Goal: Information Seeking & Learning: Learn about a topic

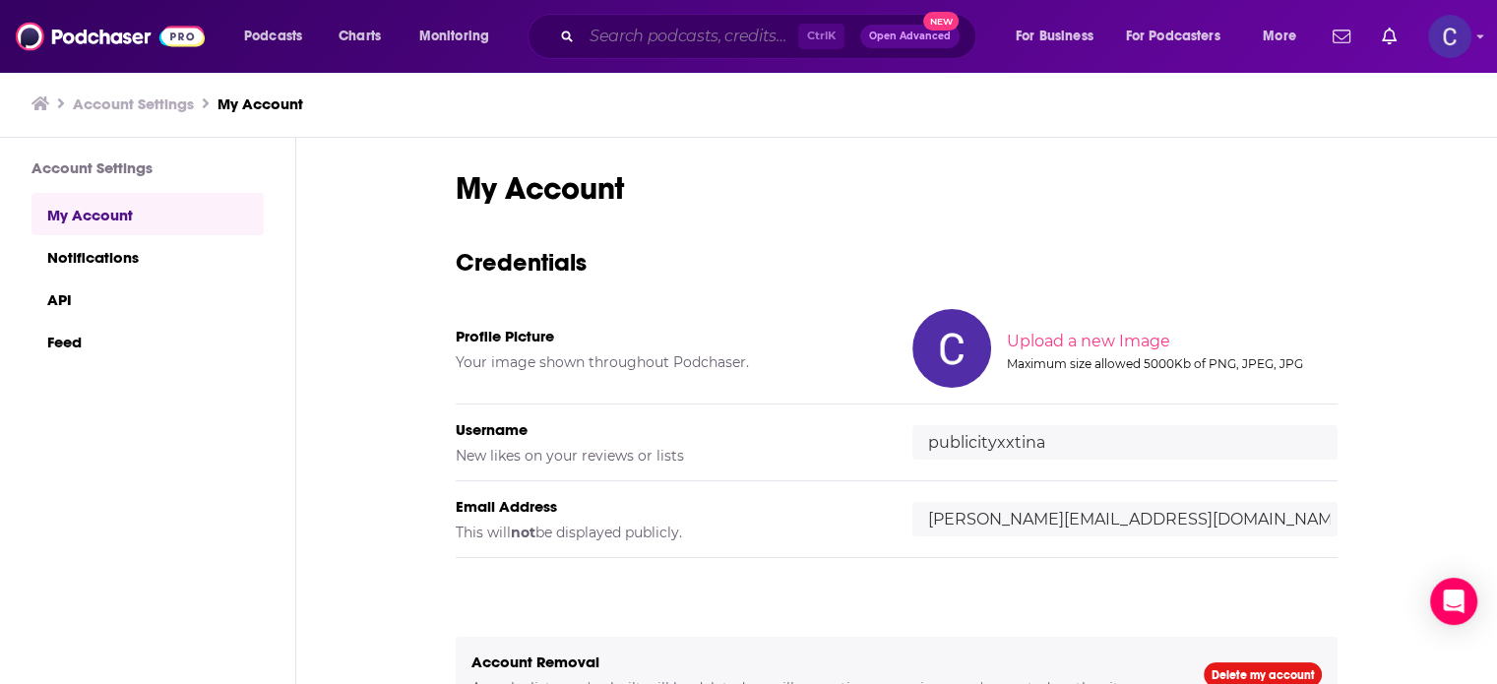
click at [603, 38] on input "Search podcasts, credits, & more..." at bounding box center [690, 37] width 217 height 32
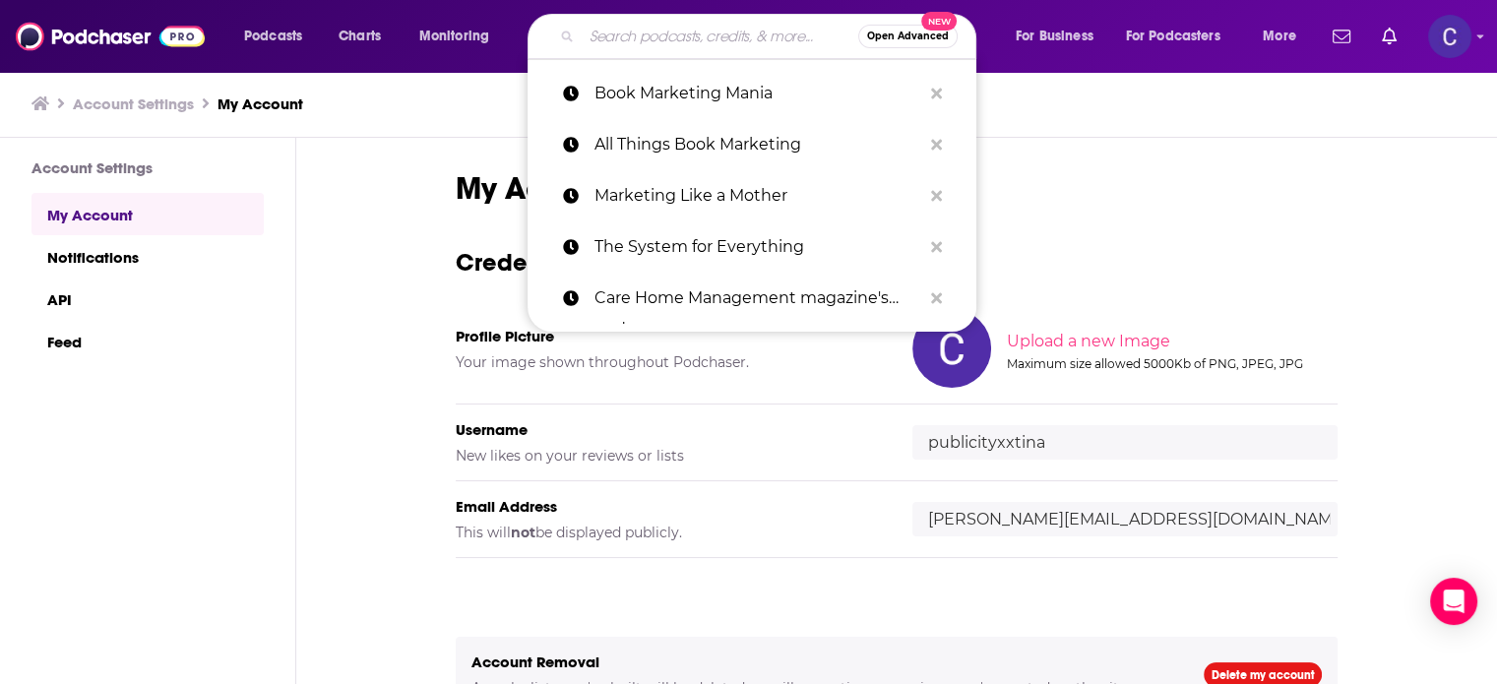
click at [610, 35] on input "Search podcasts, credits, & more..." at bounding box center [720, 37] width 277 height 32
paste input "Unbreakable Mompreneurs"
type input "Unbreakable Mompreneurs"
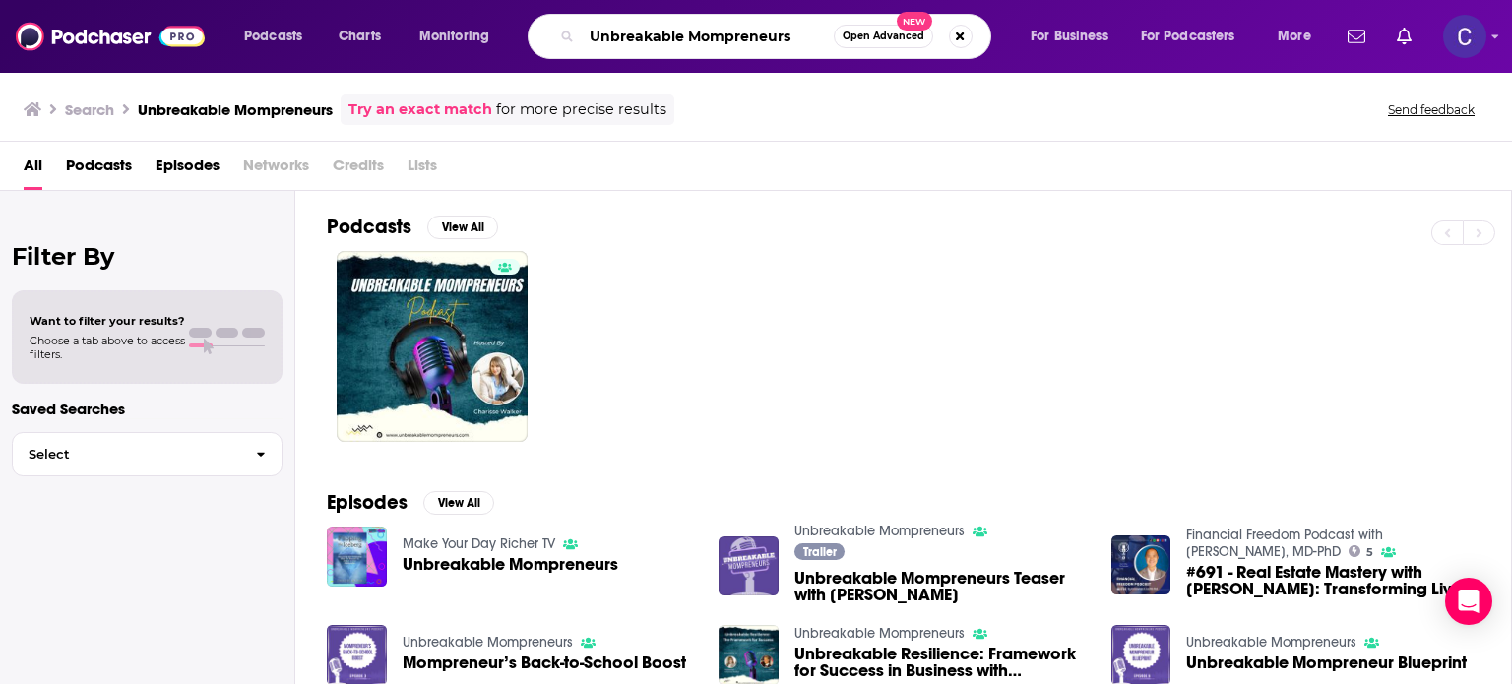
drag, startPoint x: 796, startPoint y: 30, endPoint x: 585, endPoint y: 37, distance: 211.8
click at [585, 37] on input "Unbreakable Mompreneurs" at bounding box center [708, 37] width 252 height 32
paste input "Marketing for eCommerc"
drag, startPoint x: 592, startPoint y: 38, endPoint x: 1051, endPoint y: 64, distance: 460.5
click at [1051, 65] on div "Podcasts Charts Monitoring Marketing for eCommerce Mompreneurs Open Advanced Ne…" at bounding box center [756, 36] width 1512 height 73
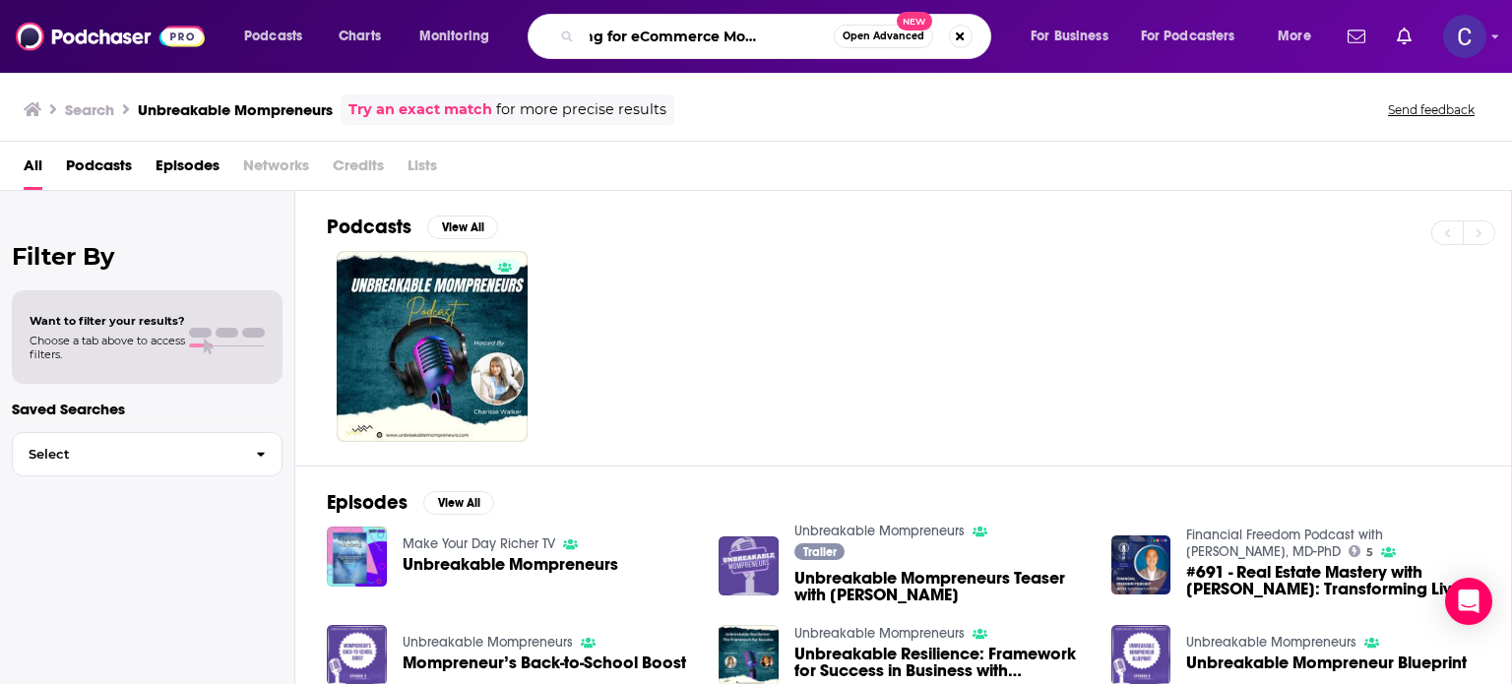
paste input "Book Marketing Tips and Author Success Podcast"
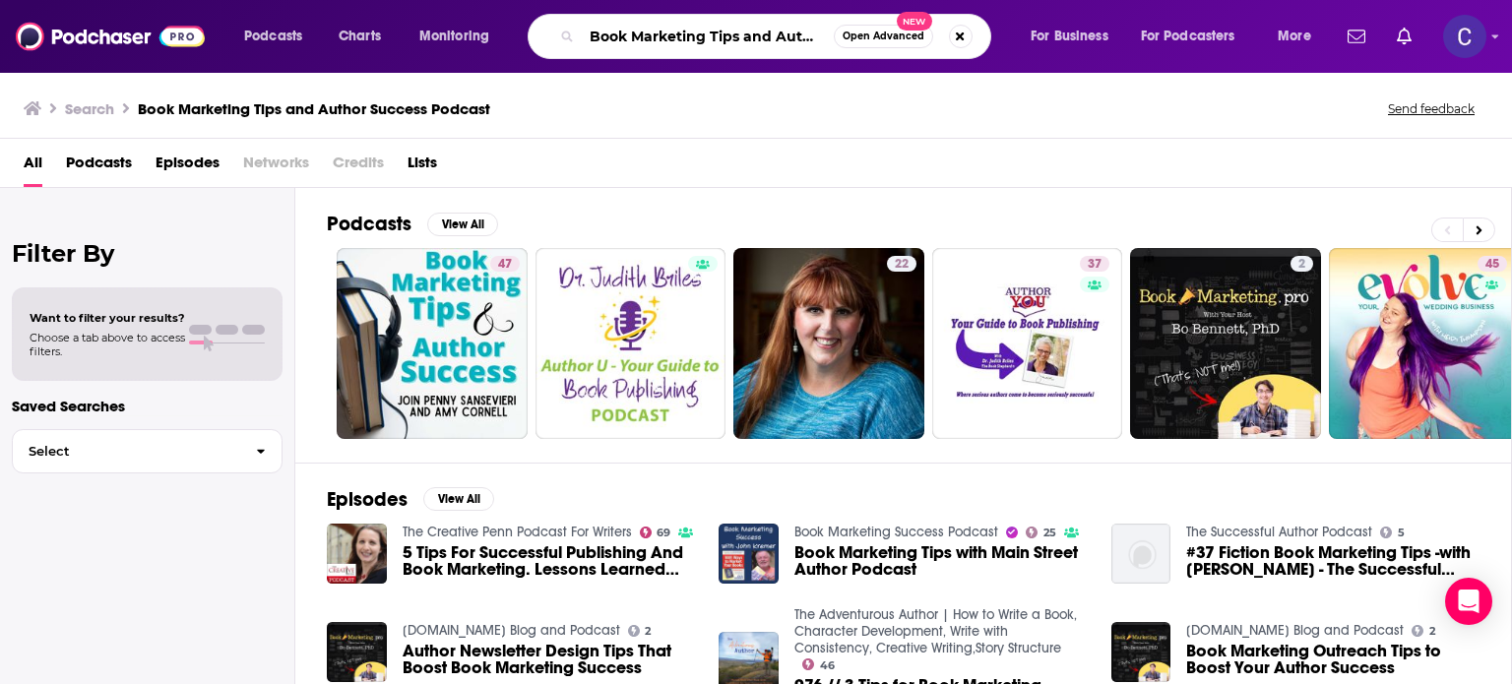
scroll to position [0, 124]
drag, startPoint x: 594, startPoint y: 37, endPoint x: 984, endPoint y: 58, distance: 391.4
click at [984, 61] on div "Podcasts Charts Monitoring Book Marketing Tips and Author Success Podcast Open …" at bounding box center [756, 36] width 1512 height 73
paste input "Speakeasy Authority Marketing"
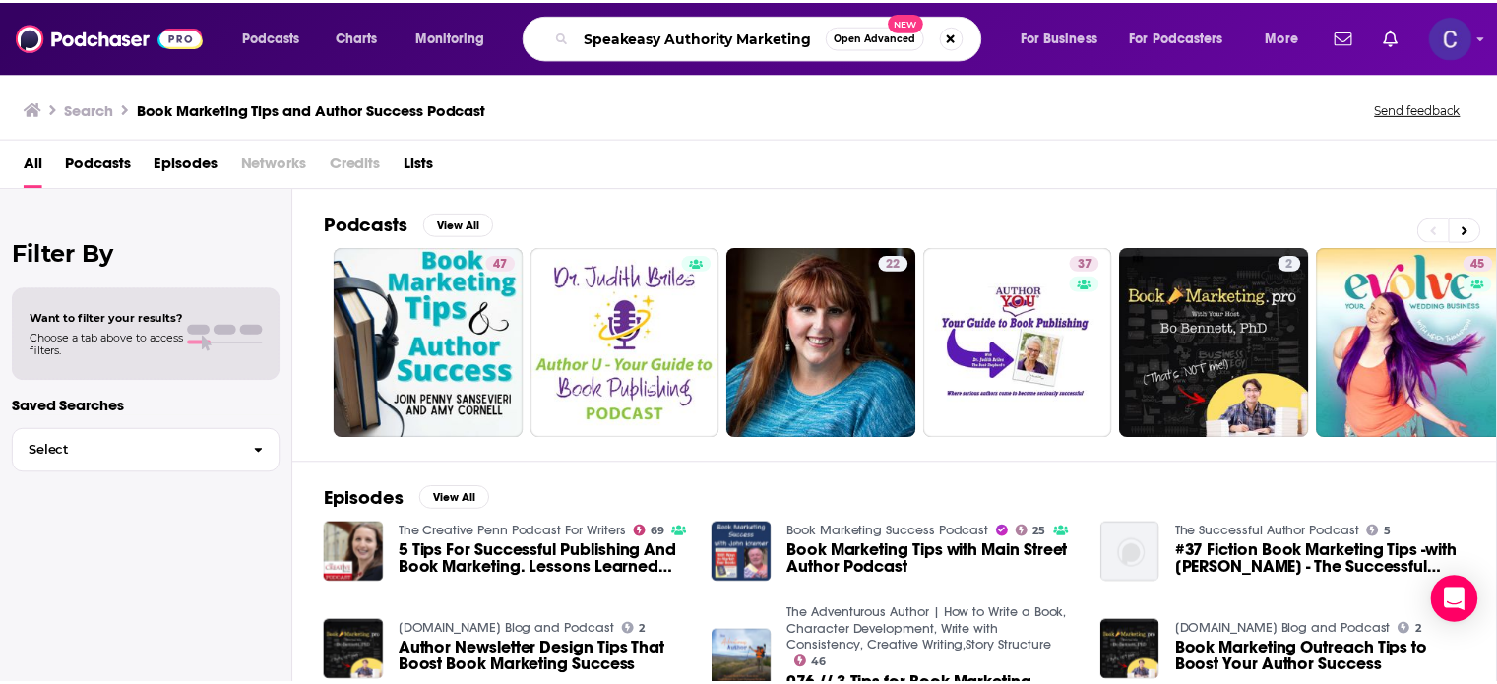
scroll to position [0, 0]
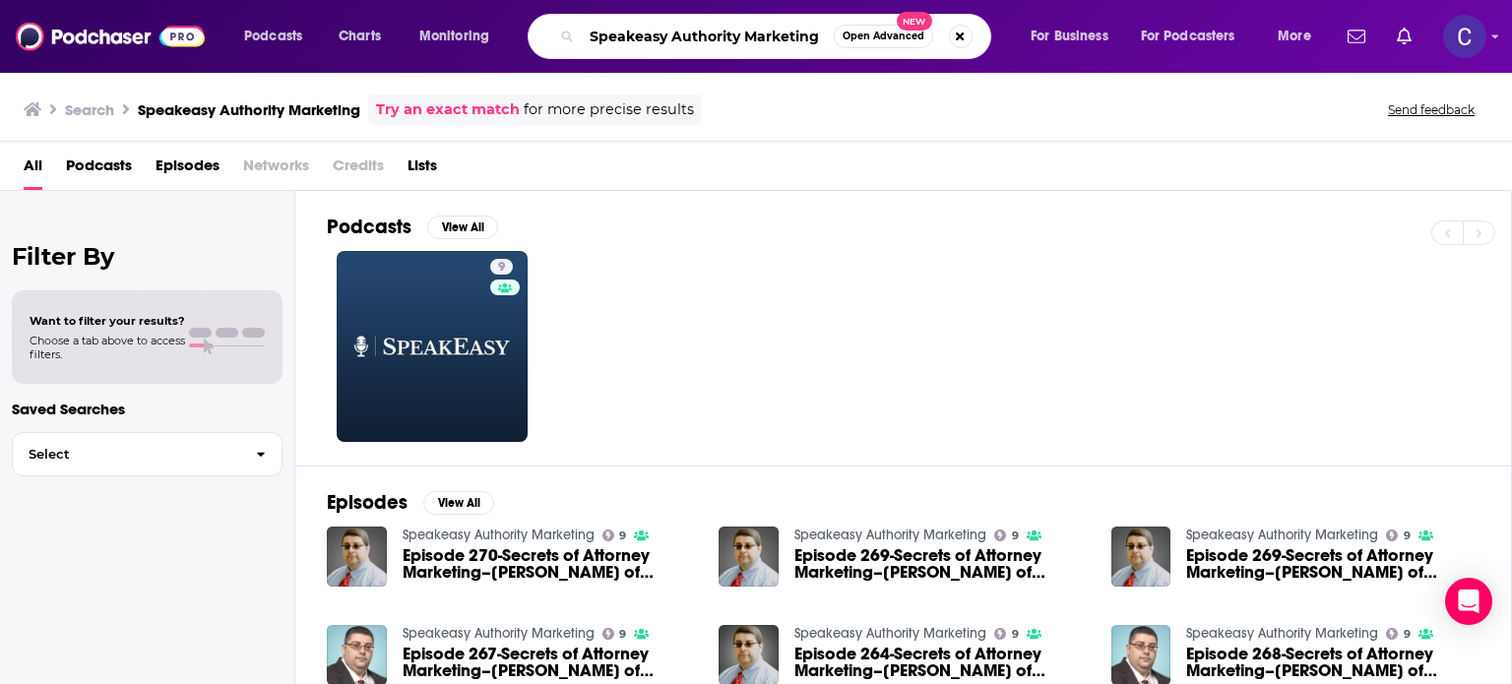
drag, startPoint x: 587, startPoint y: 32, endPoint x: 868, endPoint y: 42, distance: 281.7
click at [868, 42] on div "Speakeasy Authority Marketing Open Advanced New" at bounding box center [760, 36] width 464 height 45
paste input "Authority Builder Podcast"
type input "Authority Builder Podcast"
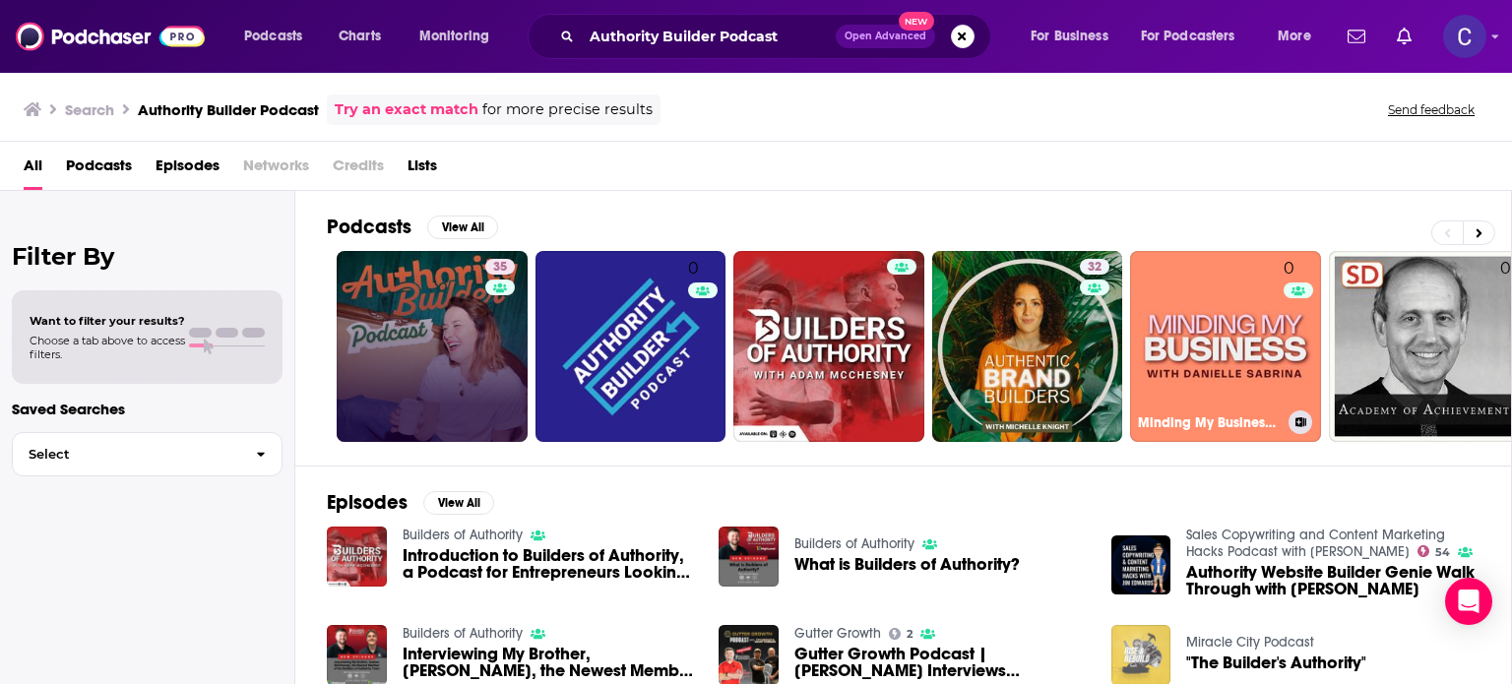
click at [445, 382] on link "35" at bounding box center [432, 346] width 191 height 191
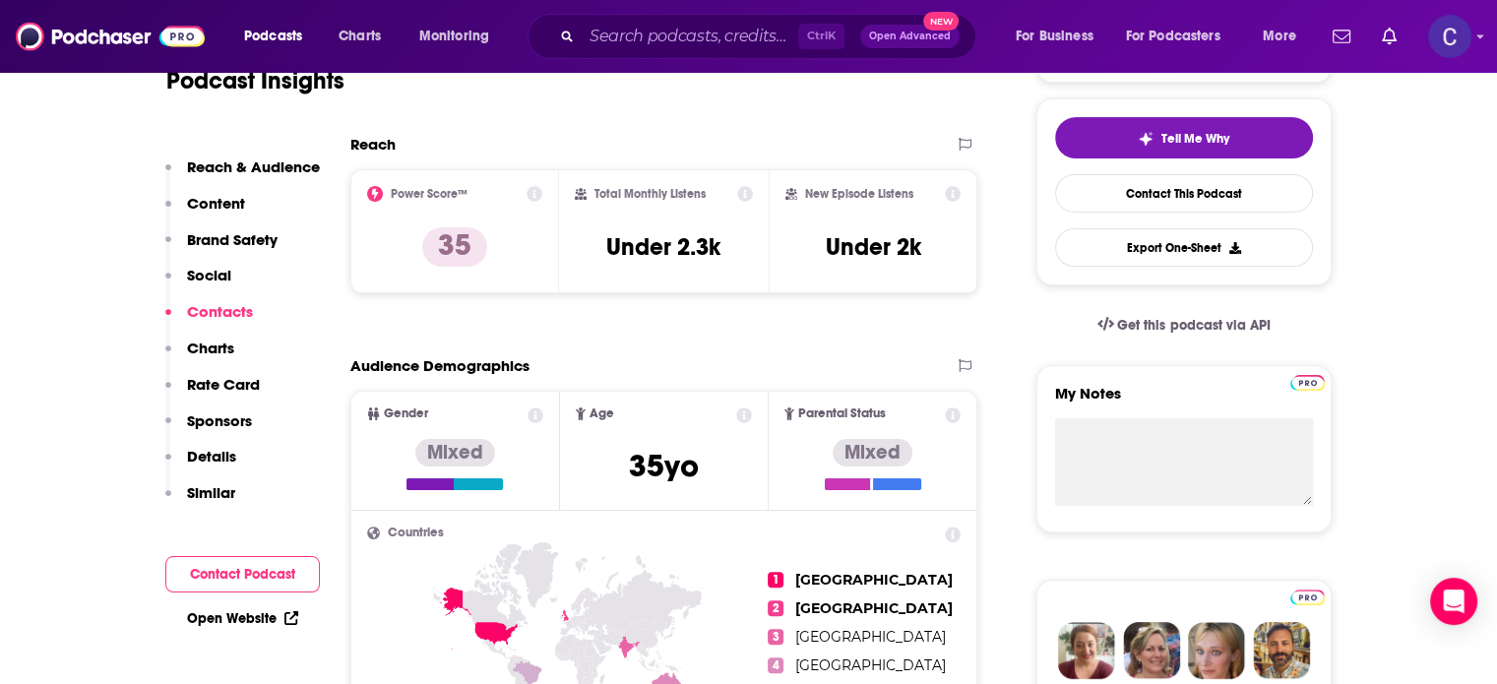
scroll to position [1575, 0]
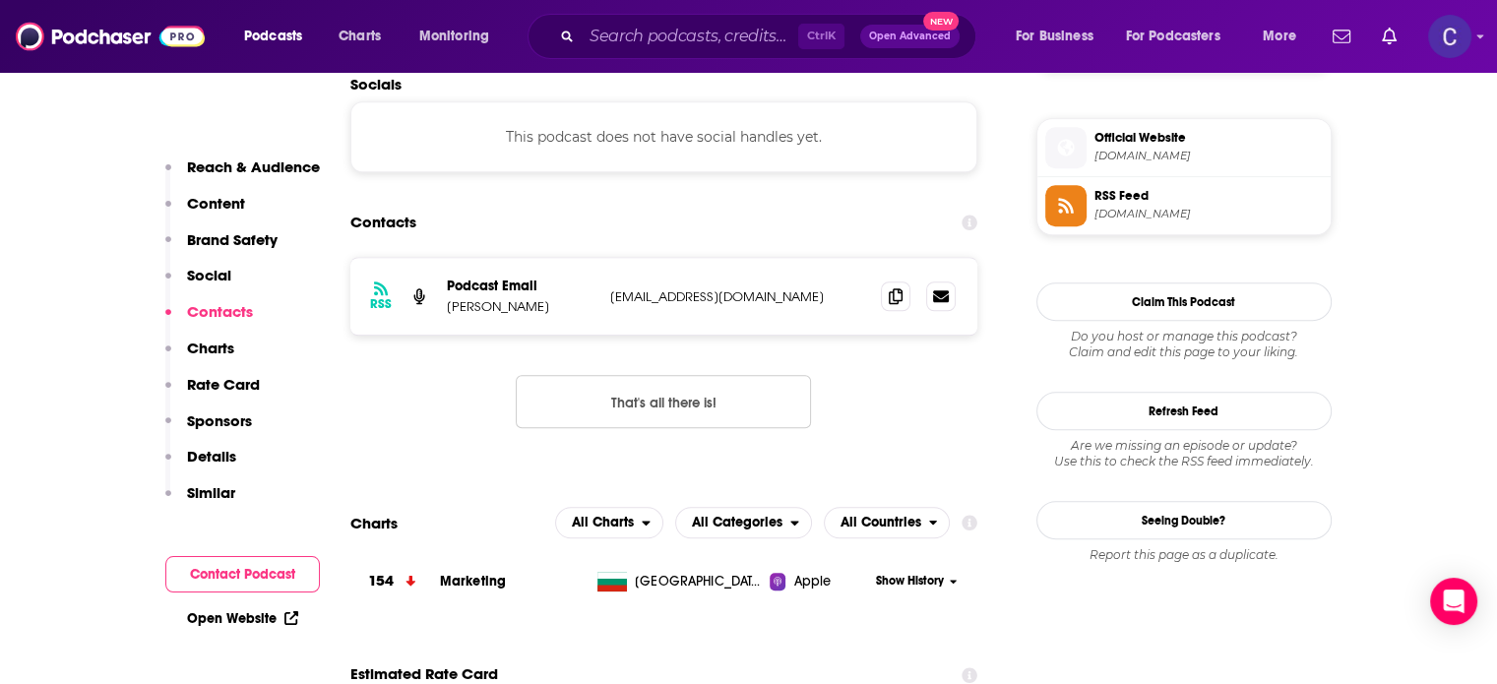
drag, startPoint x: 449, startPoint y: 313, endPoint x: 575, endPoint y: 305, distance: 126.3
click at [575, 305] on p "[PERSON_NAME]" at bounding box center [521, 306] width 148 height 17
copy p "[PERSON_NAME]"
drag, startPoint x: 894, startPoint y: 294, endPoint x: 912, endPoint y: 290, distance: 18.2
click at [894, 294] on icon at bounding box center [896, 296] width 14 height 16
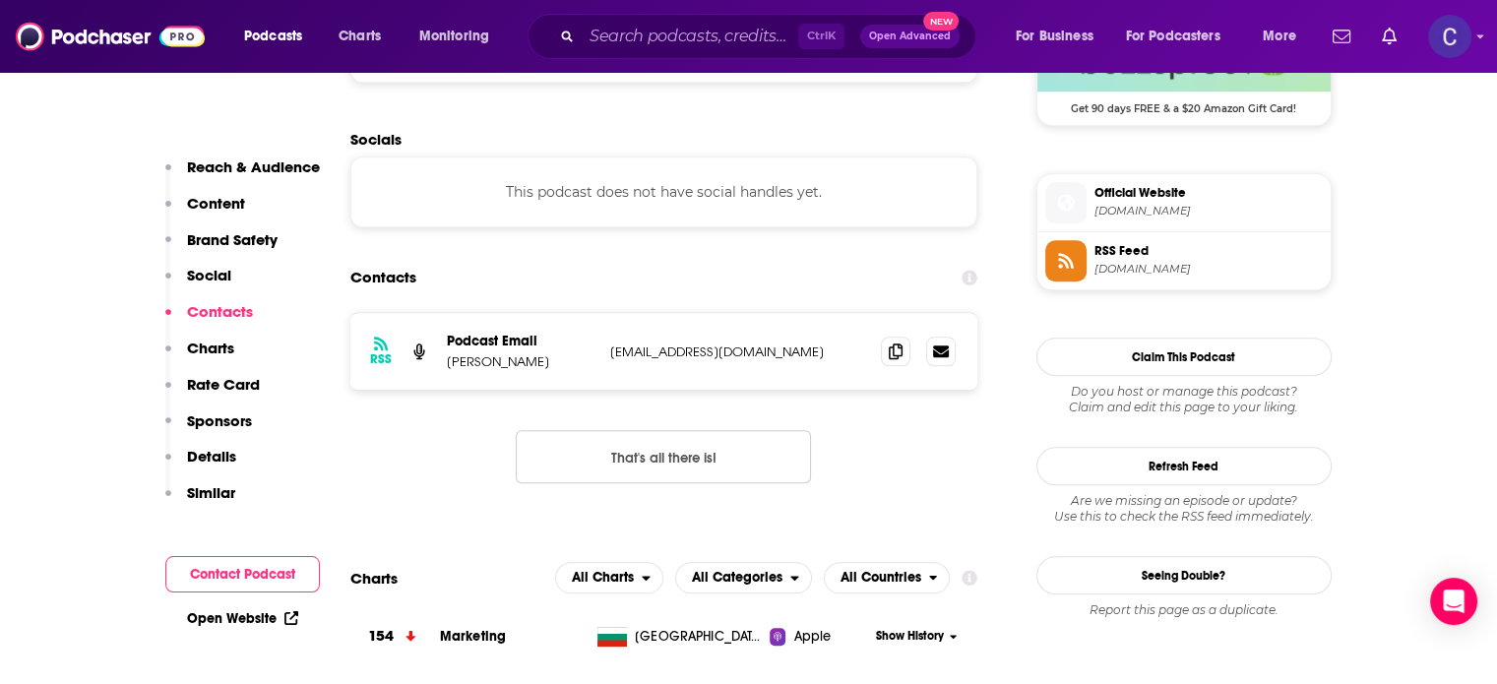
scroll to position [1477, 0]
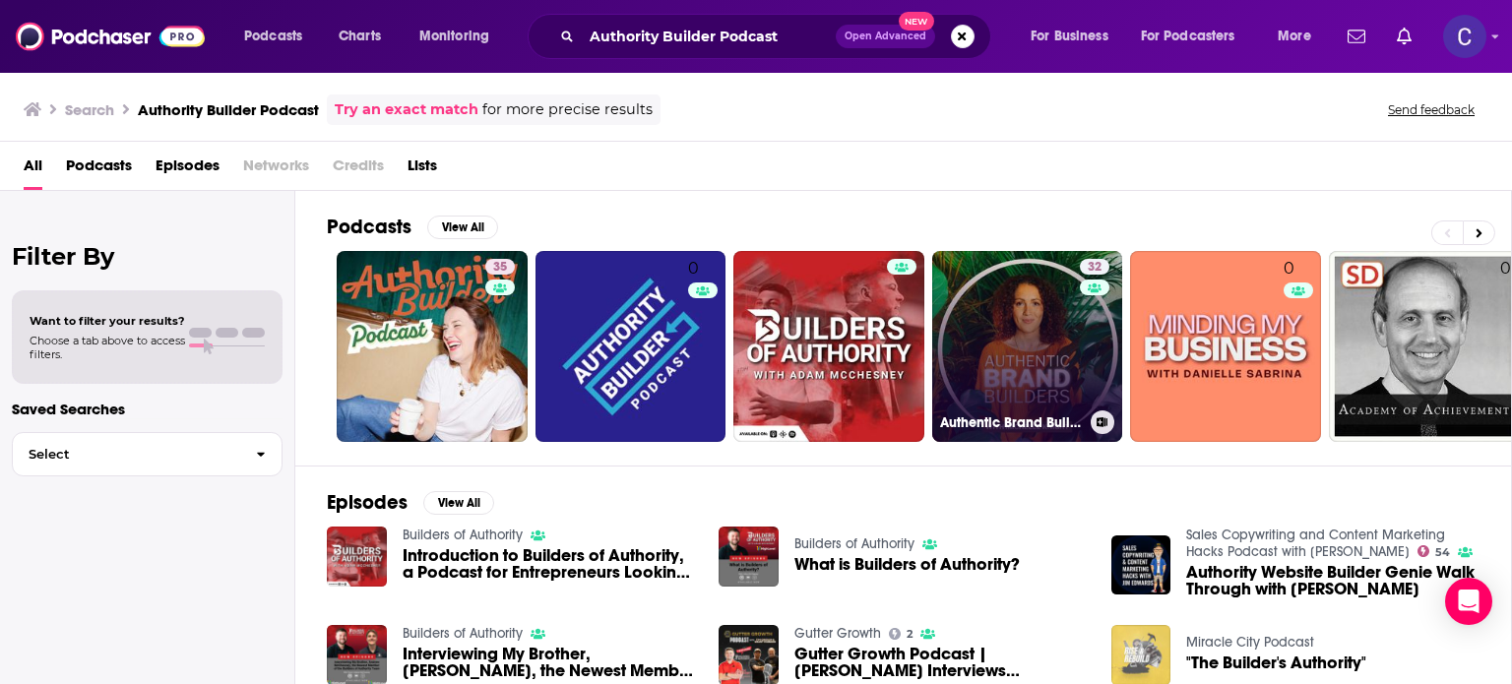
click at [974, 349] on link "32 Authentic Brand Builders Podcast" at bounding box center [1027, 346] width 191 height 191
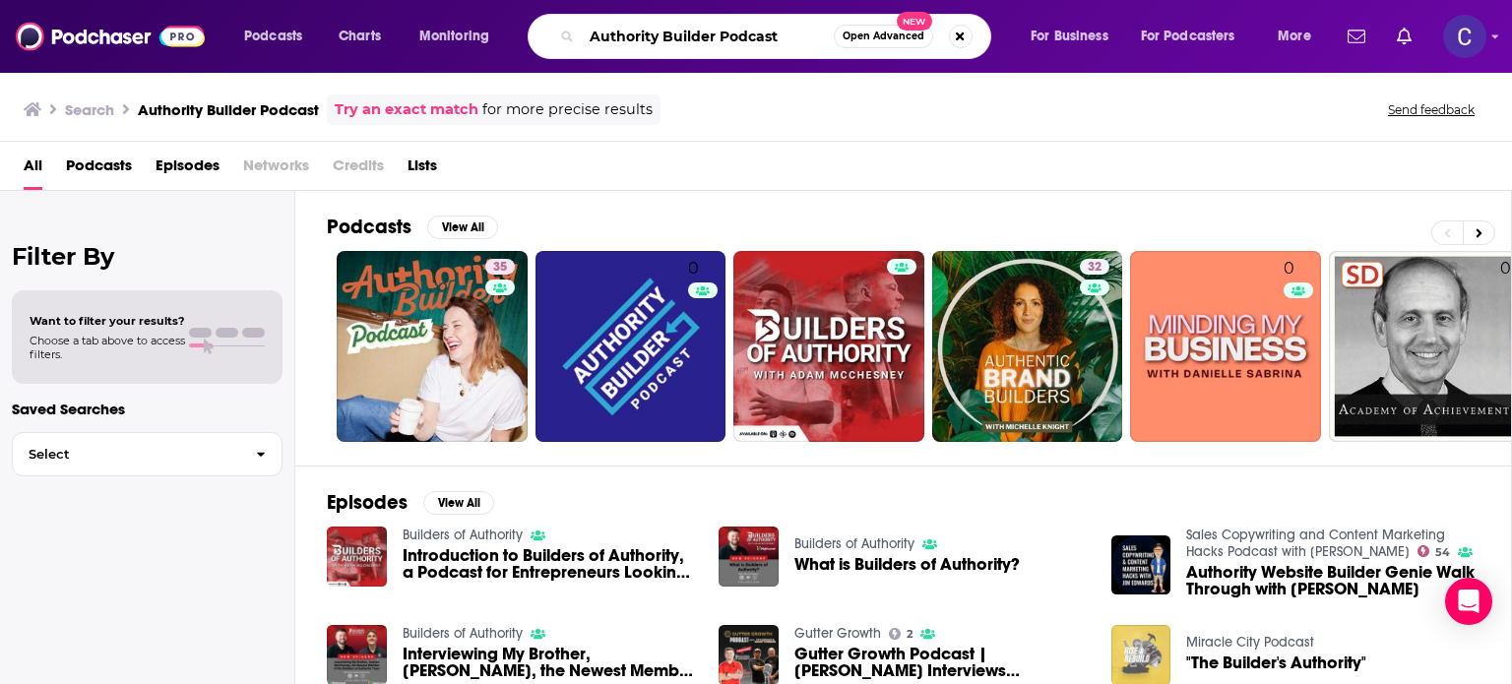
drag, startPoint x: 584, startPoint y: 32, endPoint x: 833, endPoint y: 42, distance: 249.3
click at [830, 41] on input "Authority Builder Podcast" at bounding box center [708, 37] width 252 height 32
paste input "Marketing by [PERSON_NAME]"
type input "Marketing by [PERSON_NAME]"
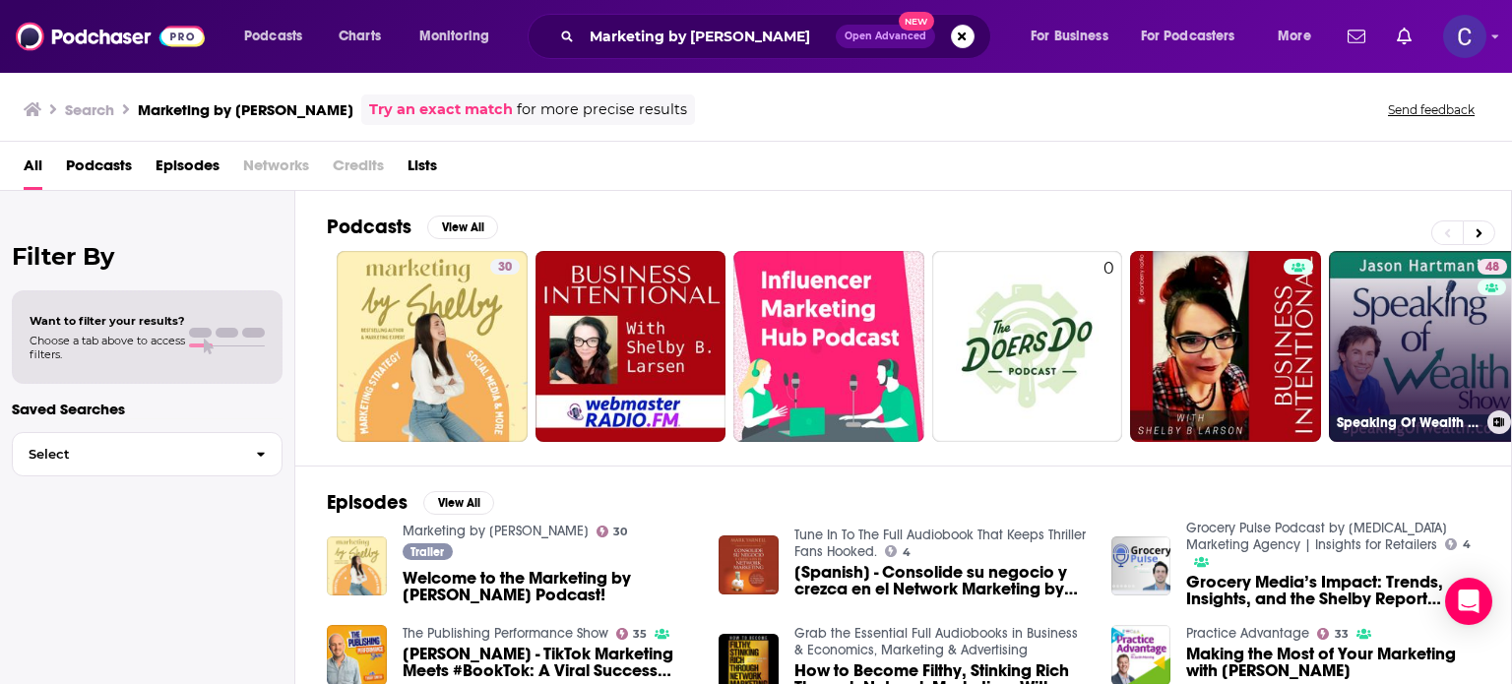
click at [1460, 333] on link "48 Speaking Of Wealth with [PERSON_NAME]" at bounding box center [1424, 346] width 191 height 191
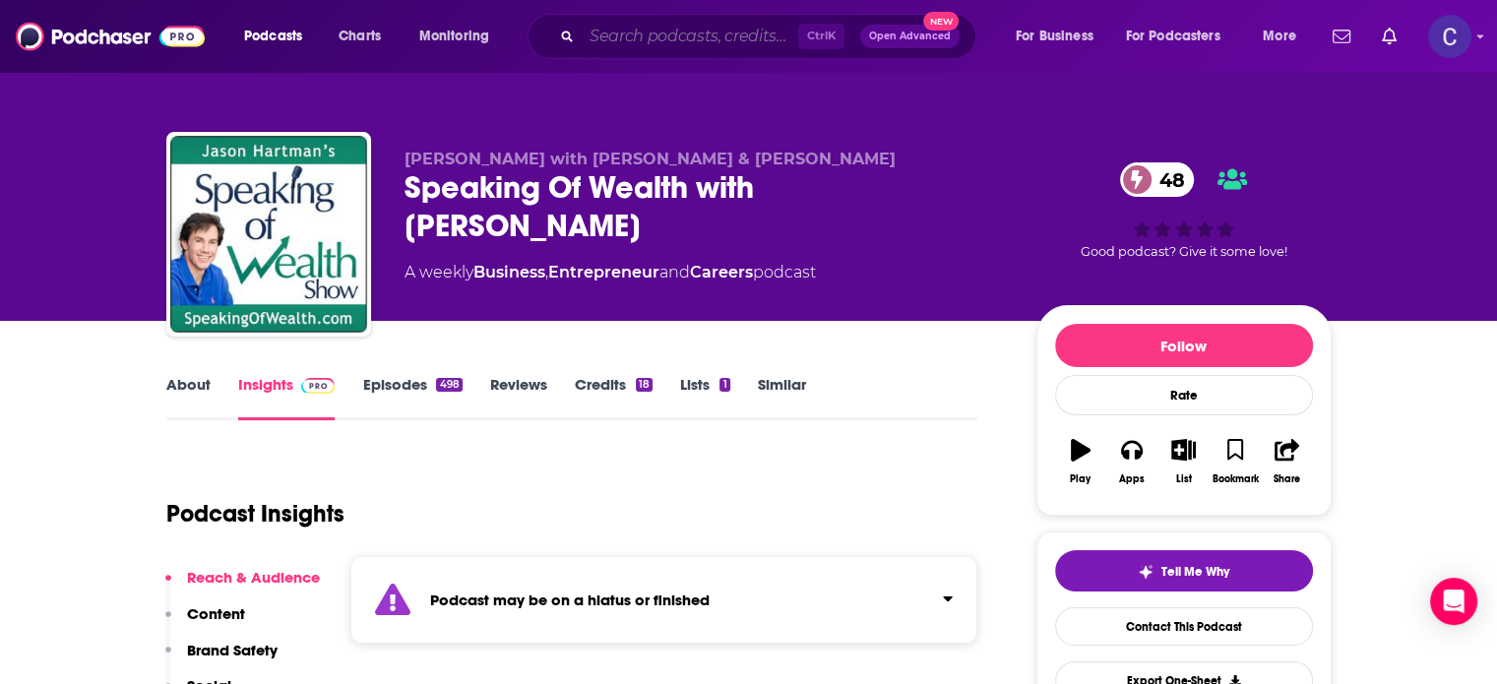
click at [622, 46] on input "Search podcasts, credits, & more..." at bounding box center [690, 37] width 217 height 32
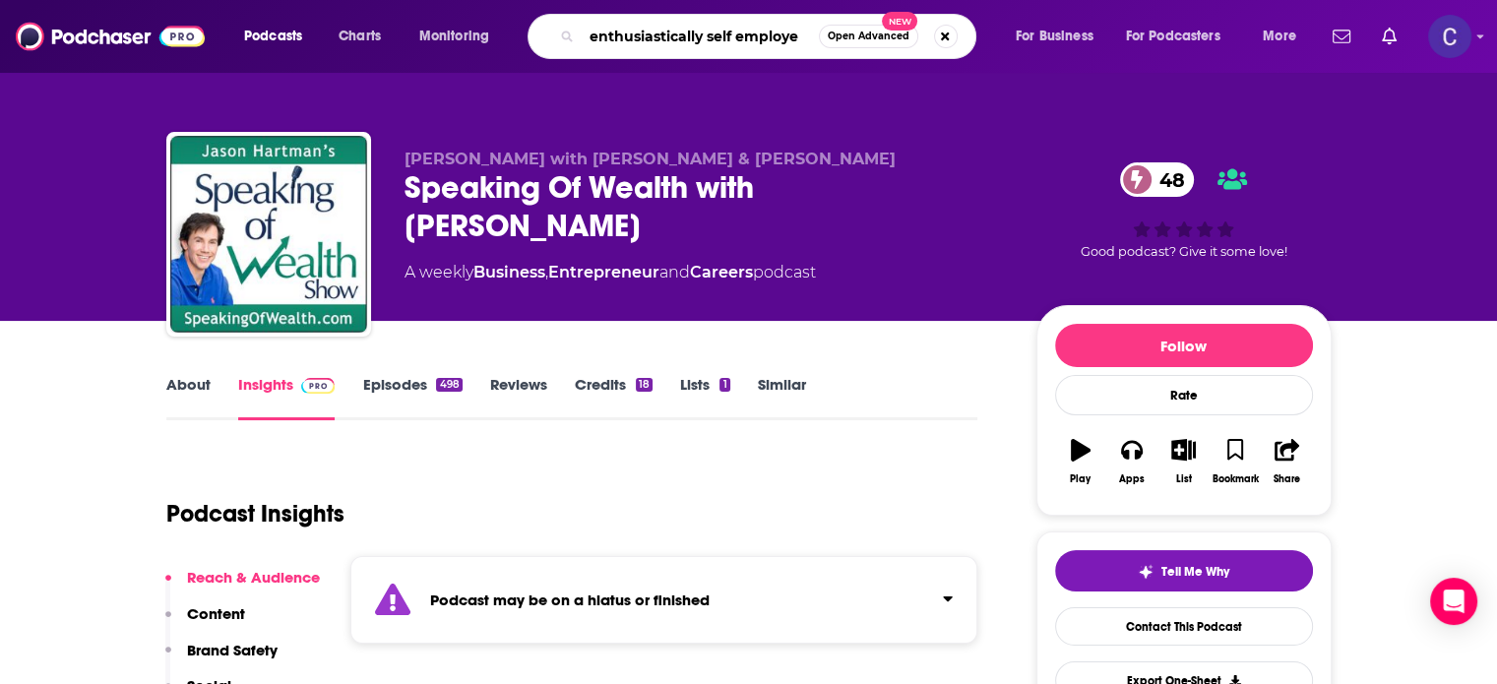
type input "enthusiastically self employed"
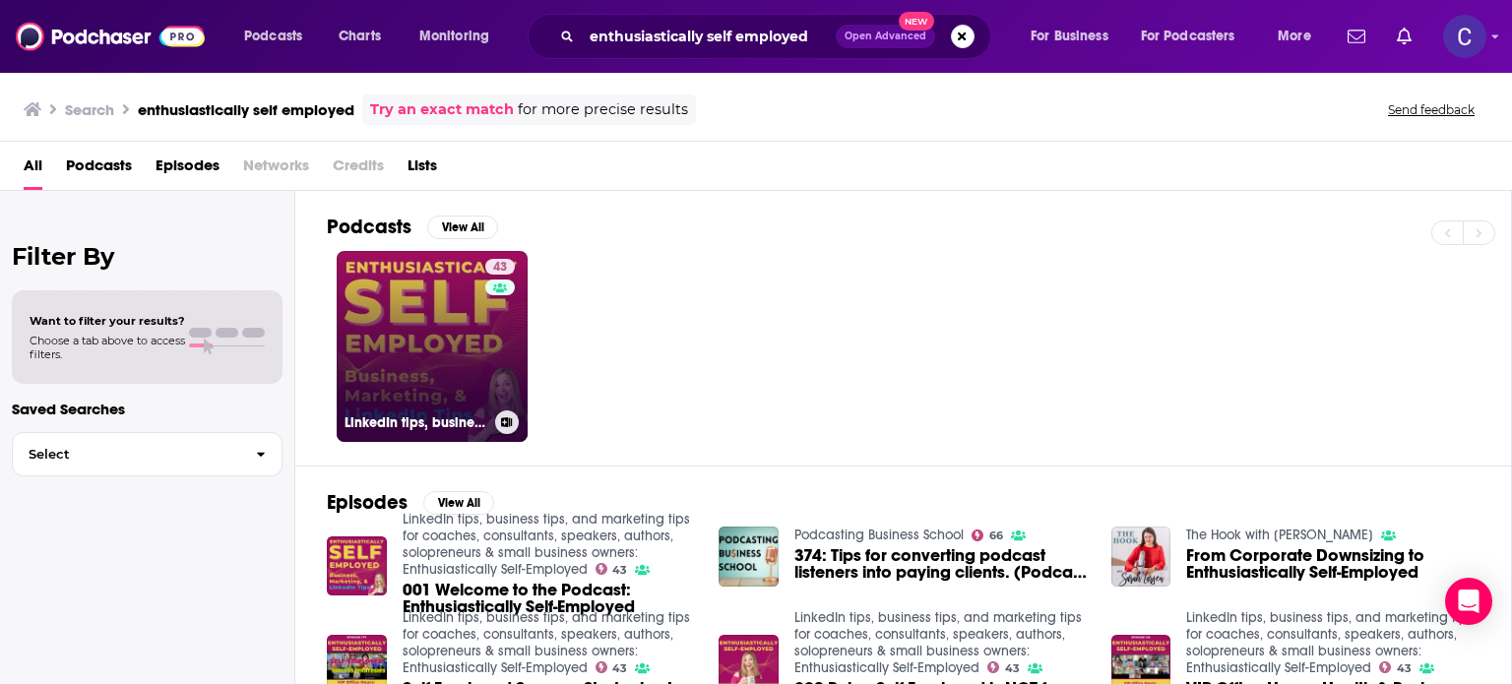
click at [370, 357] on link "43 LinkedIn tips, business tips, and marketing tips for coaches, consultants, s…" at bounding box center [432, 346] width 191 height 191
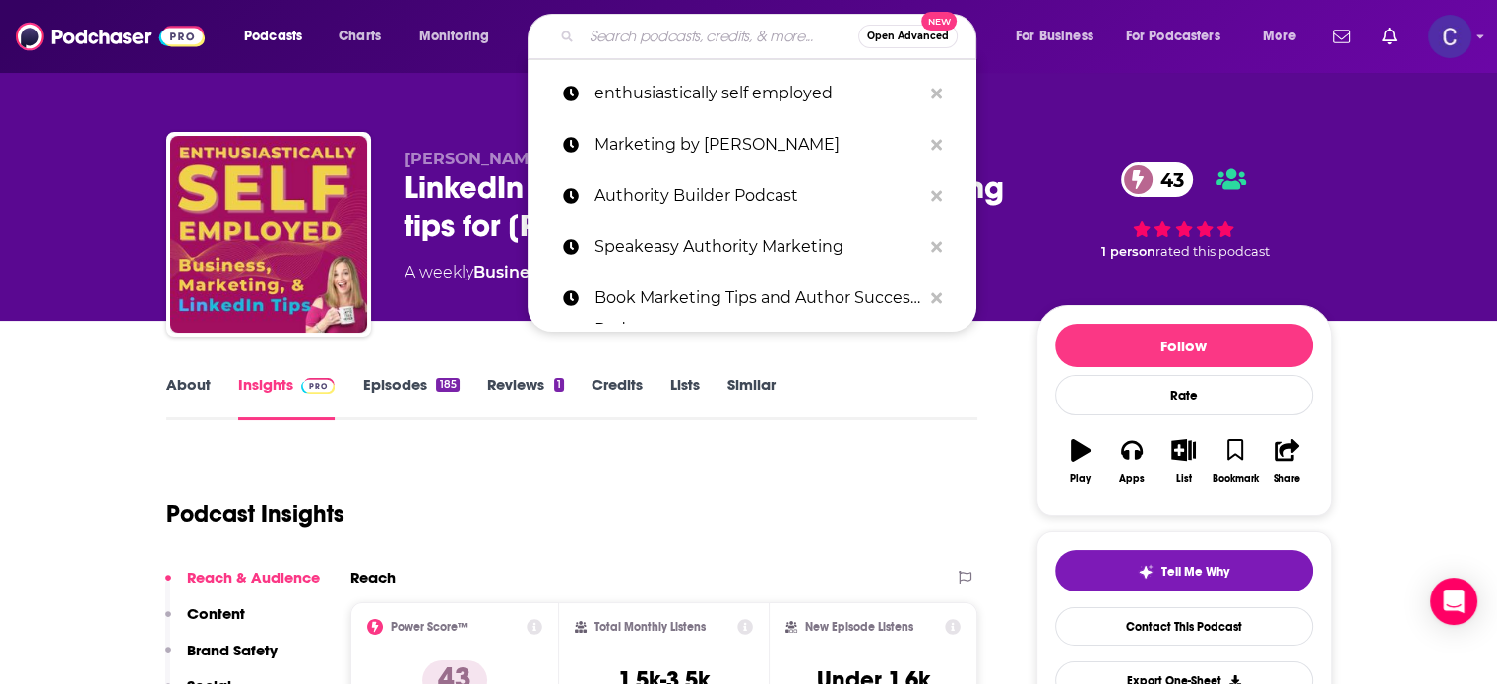
click at [683, 33] on input "Search podcasts, credits, & more..." at bounding box center [720, 37] width 277 height 32
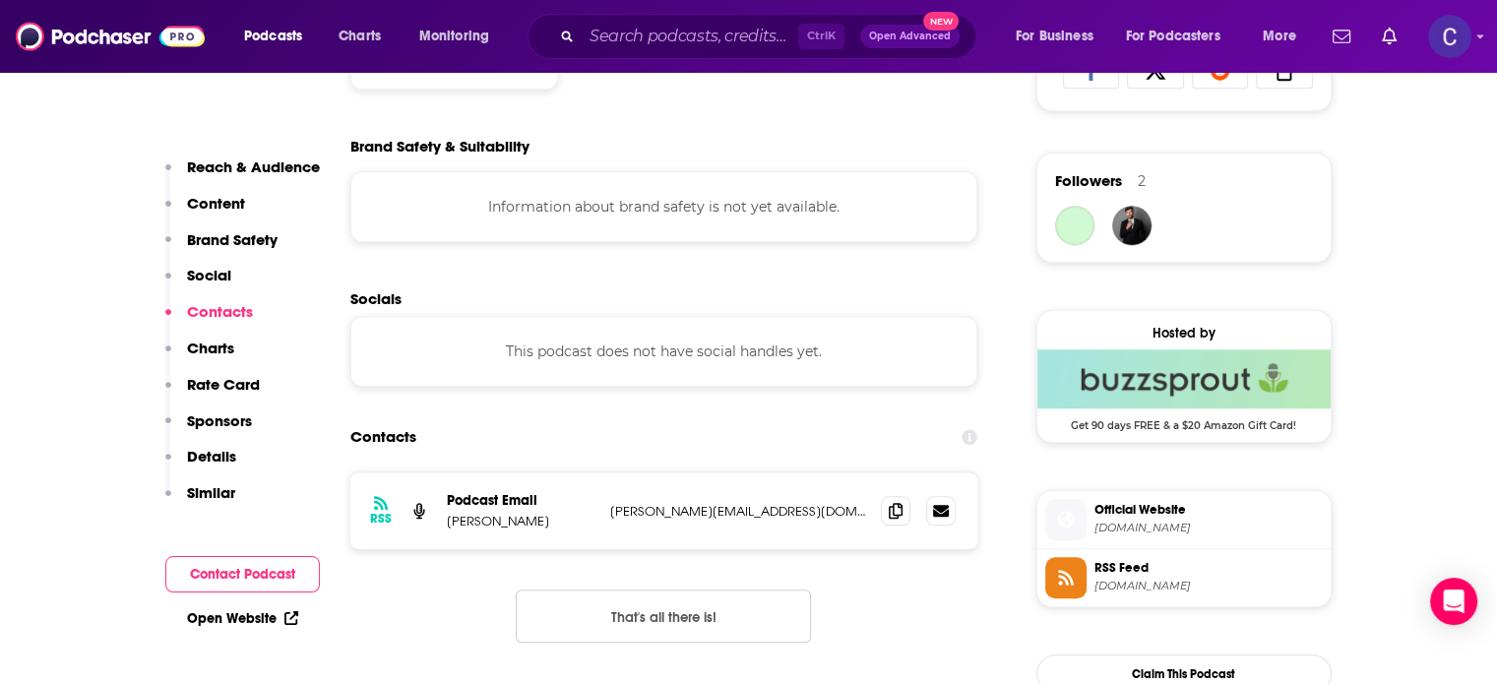
scroll to position [1575, 0]
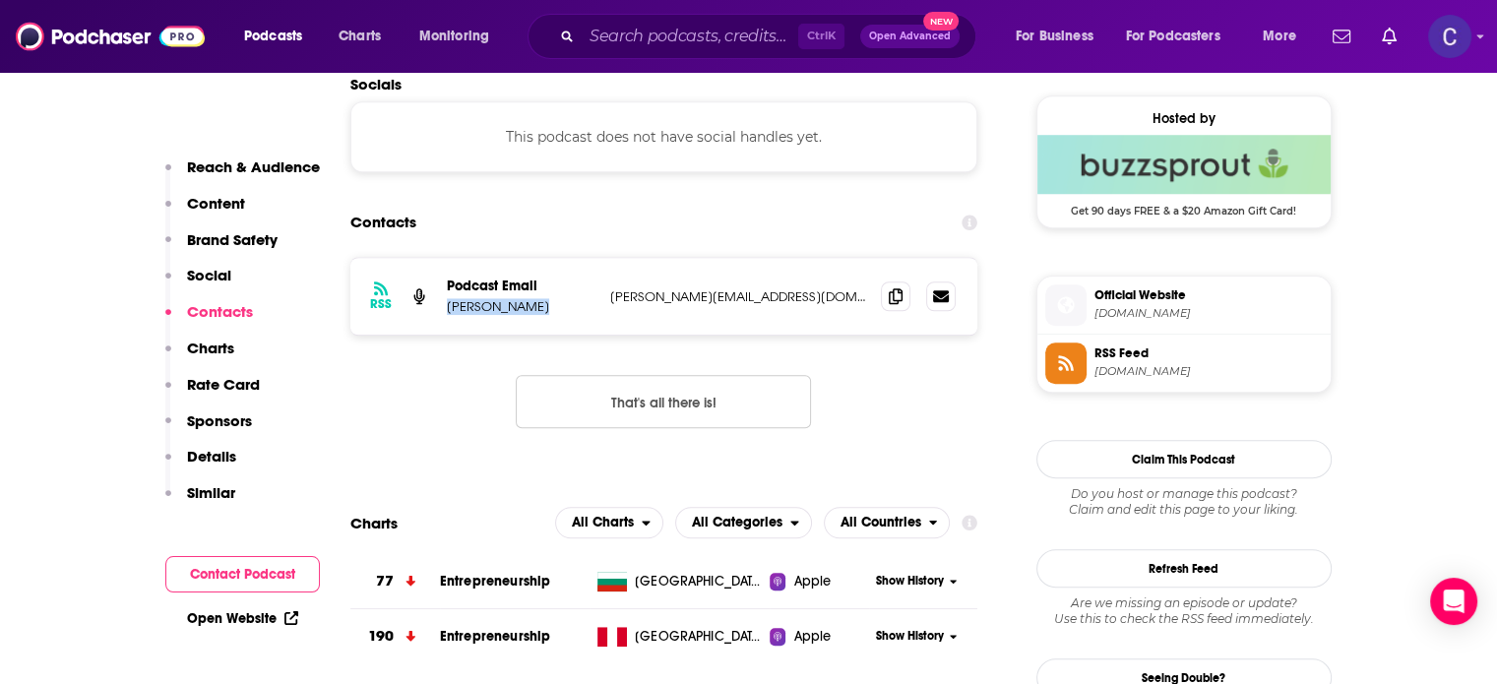
drag, startPoint x: 448, startPoint y: 309, endPoint x: 553, endPoint y: 311, distance: 105.4
click at [553, 311] on p "[PERSON_NAME]" at bounding box center [521, 306] width 148 height 17
copy p "[PERSON_NAME]"
click at [628, 35] on input "Search podcasts, credits, & more..." at bounding box center [690, 37] width 217 height 32
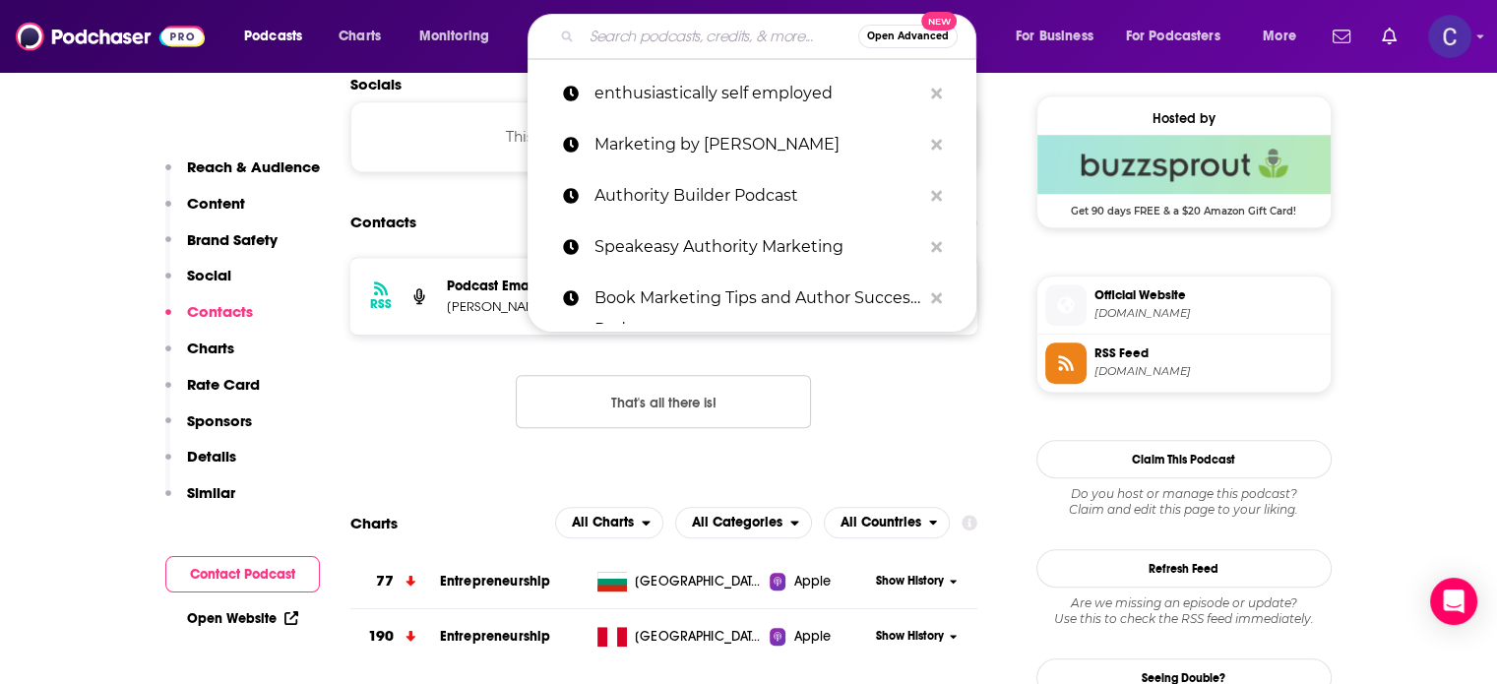
paste input "Author's Edge"
type input "Author's Edge"
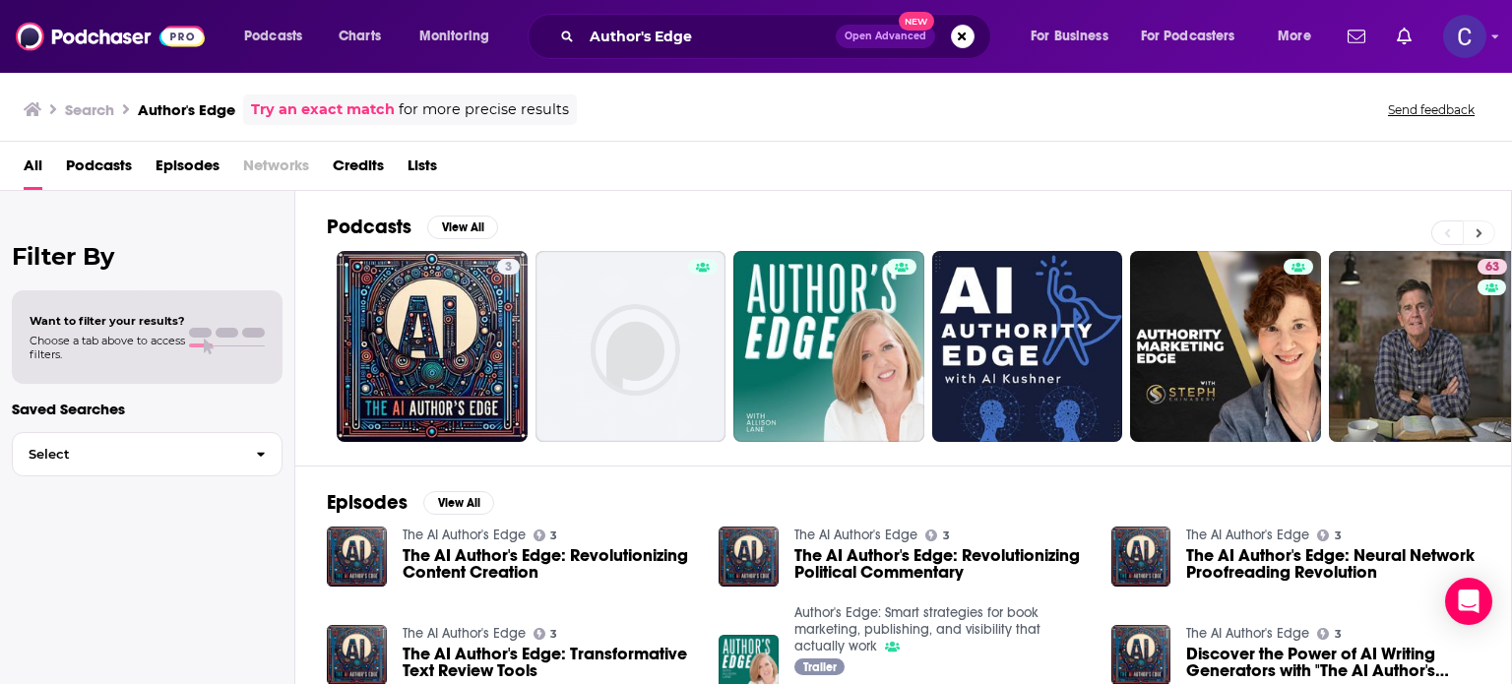
click at [1479, 223] on button at bounding box center [1479, 233] width 32 height 25
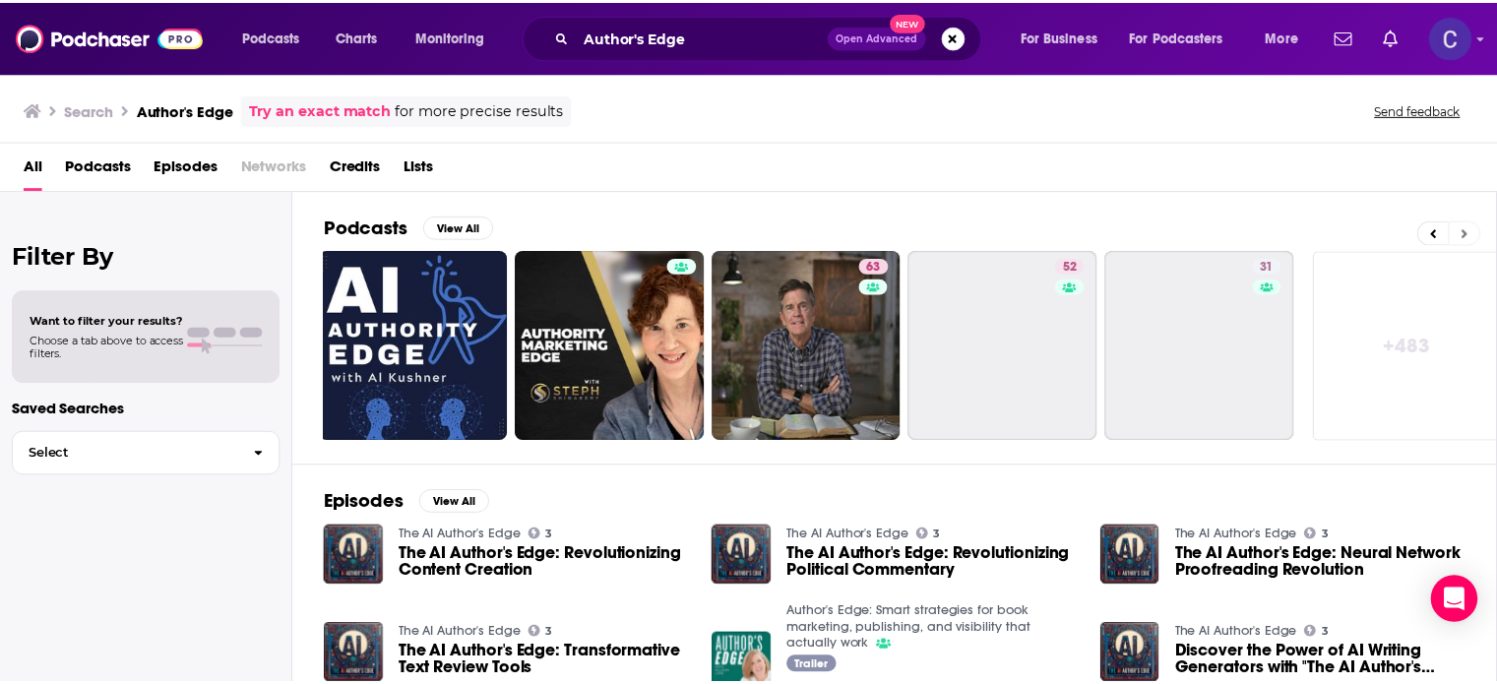
scroll to position [0, 622]
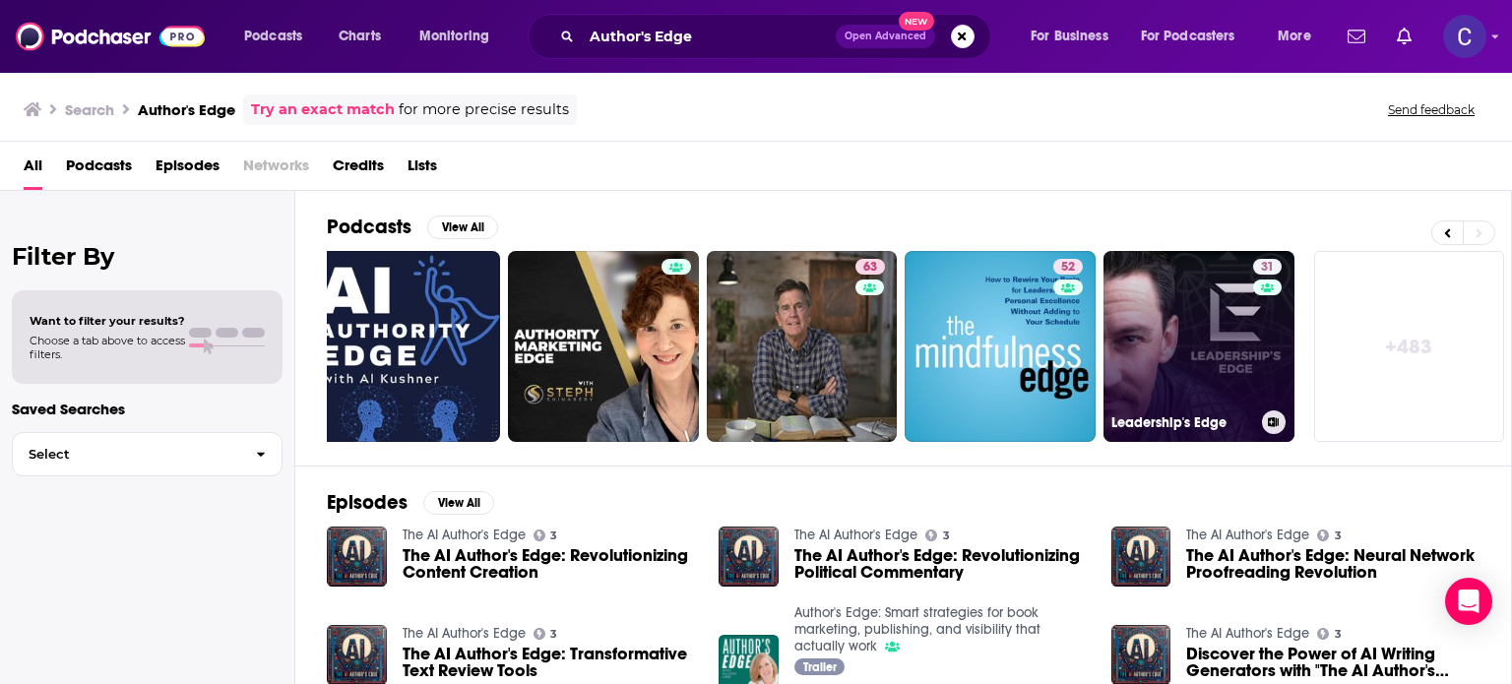
click at [1237, 349] on link "31 Leadership's Edge" at bounding box center [1199, 346] width 191 height 191
